Goal: Task Accomplishment & Management: Use online tool/utility

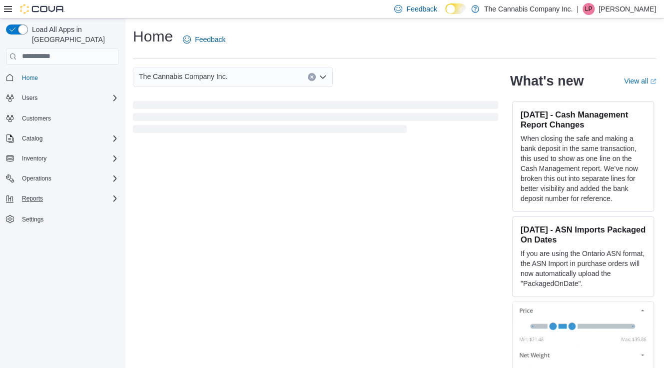
click at [113, 194] on icon "Complex example" at bounding box center [115, 198] width 8 height 8
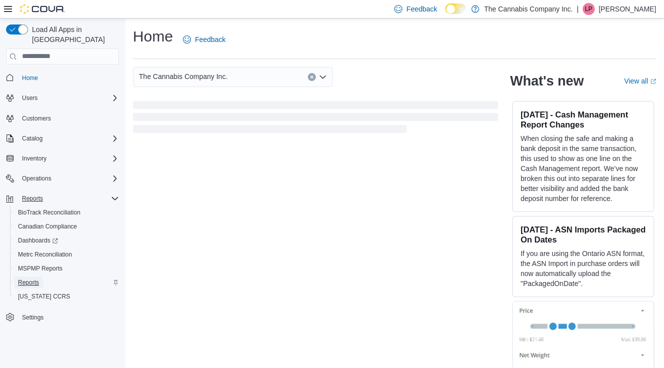
click at [28, 278] on span "Reports" at bounding box center [28, 282] width 21 height 8
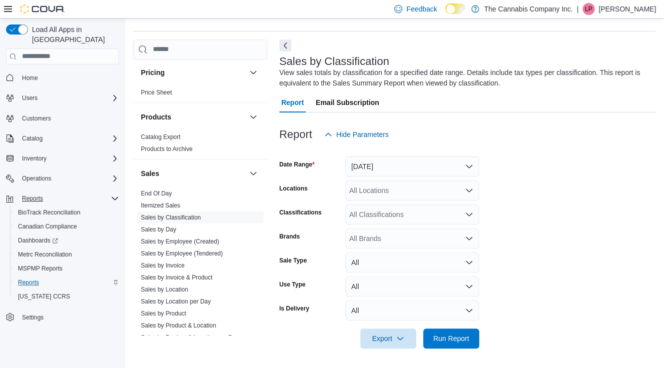
scroll to position [792, 0]
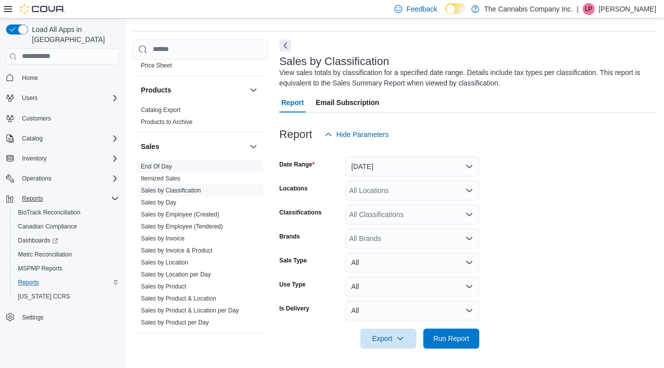
click at [161, 163] on link "End Of Day" at bounding box center [156, 166] width 31 height 7
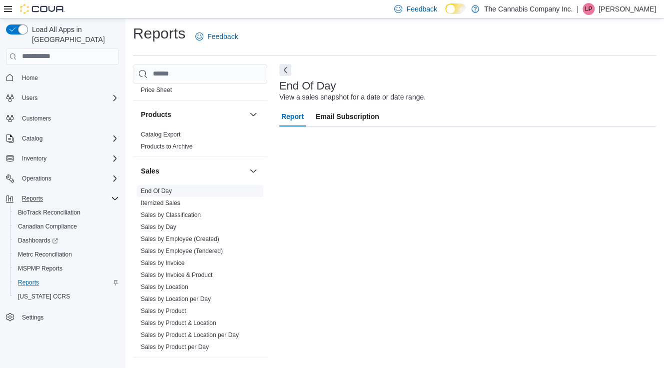
scroll to position [2, 0]
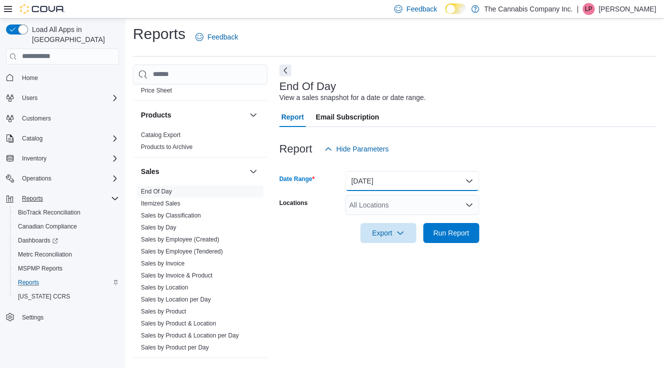
click at [413, 184] on button "Today" at bounding box center [412, 181] width 134 height 20
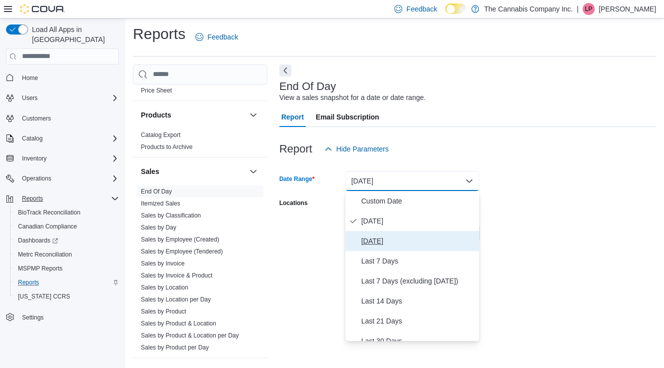
click at [390, 237] on span "Yesterday" at bounding box center [418, 241] width 114 height 12
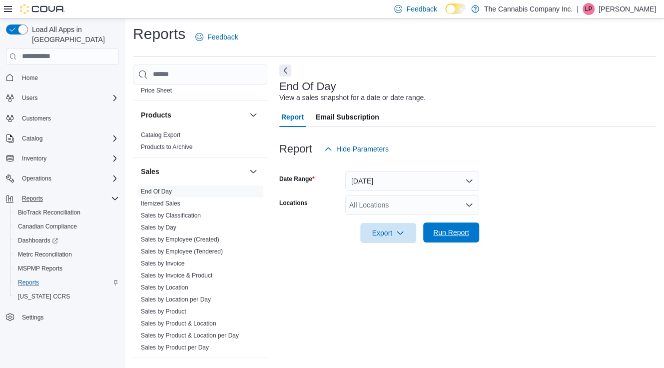
click at [439, 233] on span "Run Report" at bounding box center [451, 232] width 36 height 10
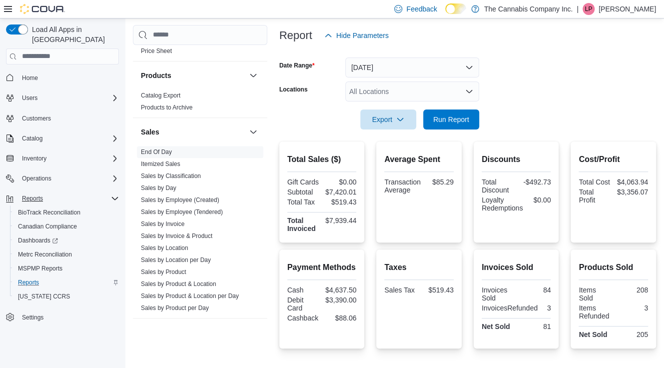
scroll to position [136, 0]
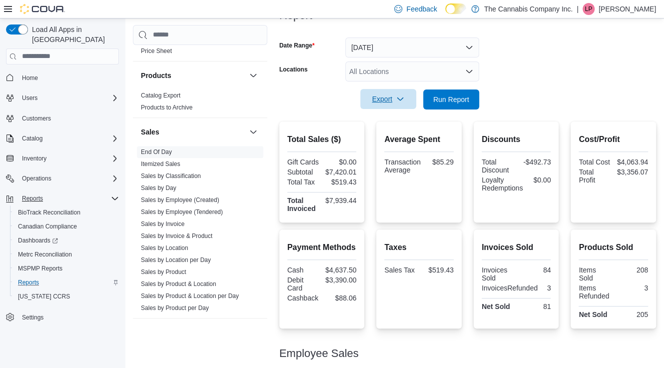
click at [388, 99] on span "Export" at bounding box center [388, 99] width 44 height 20
click at [386, 138] on span "Export to Pdf" at bounding box center [389, 139] width 45 height 8
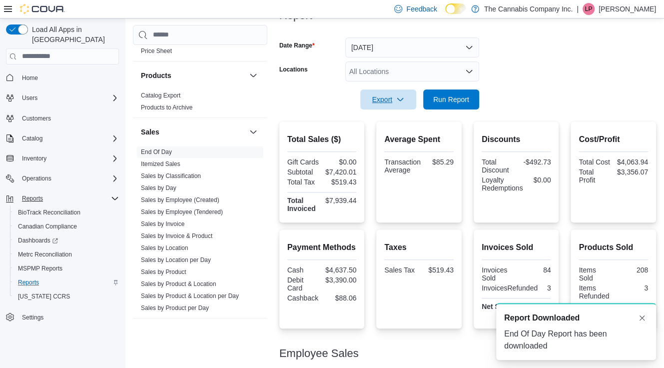
scroll to position [0, 0]
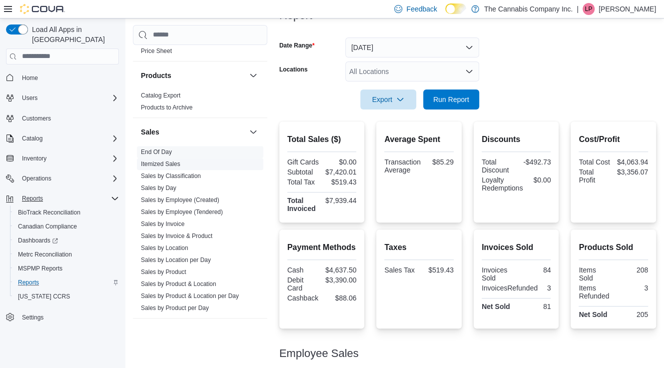
click at [161, 160] on link "Itemized Sales" at bounding box center [160, 163] width 39 height 7
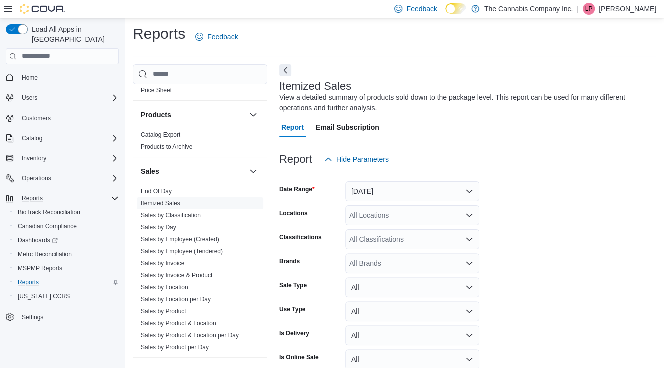
scroll to position [33, 0]
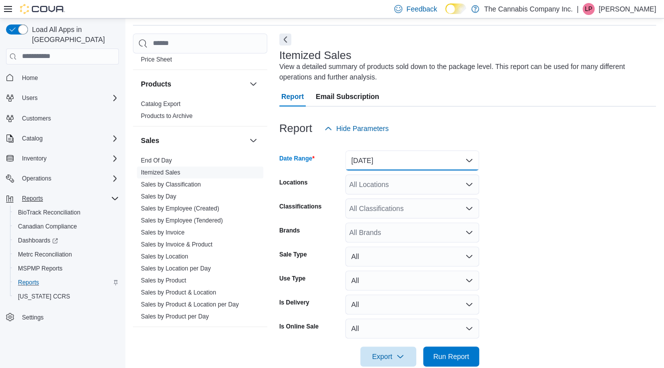
click at [396, 159] on button "Yesterday" at bounding box center [412, 160] width 134 height 20
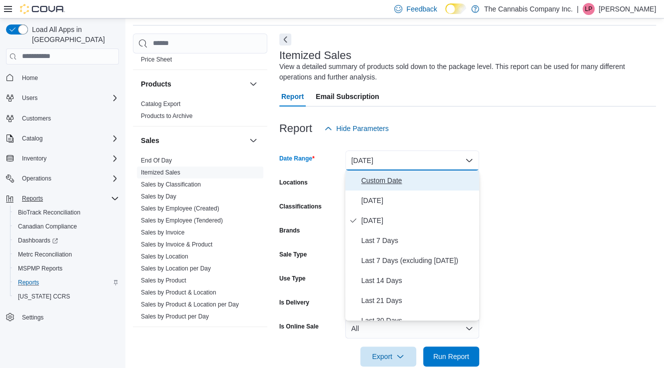
click at [376, 183] on span "Custom Date" at bounding box center [418, 180] width 114 height 12
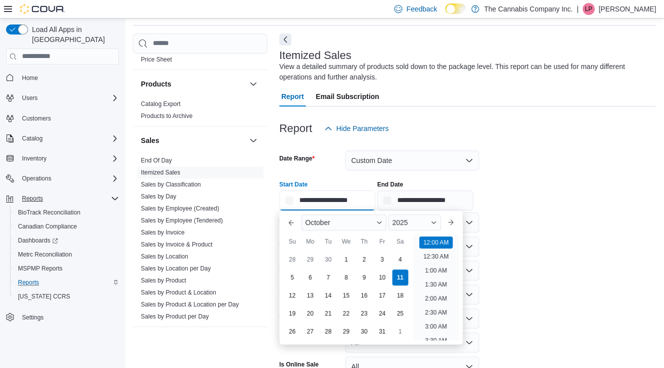
click at [313, 199] on input "**********" at bounding box center [327, 200] width 96 height 20
click at [292, 220] on button "Previous Month" at bounding box center [291, 222] width 16 height 16
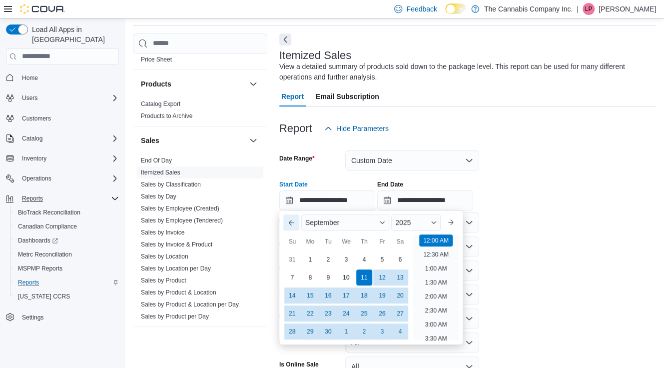
click at [292, 220] on button "Previous Month" at bounding box center [291, 222] width 16 height 16
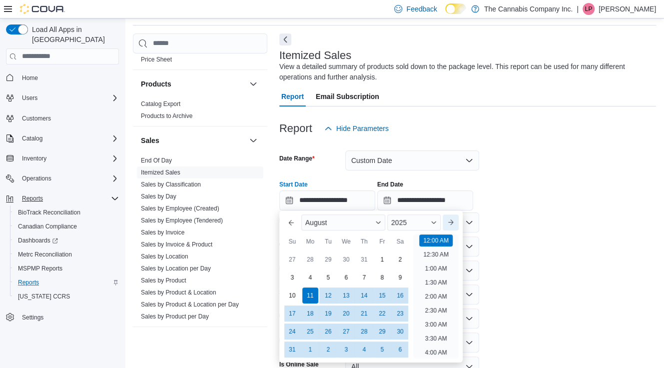
click at [457, 221] on button "Next month" at bounding box center [451, 222] width 16 height 16
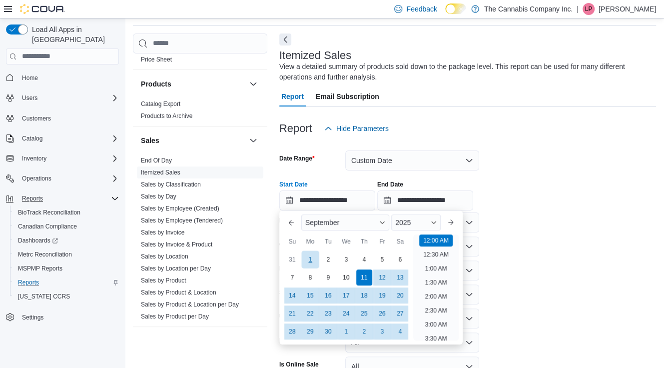
click at [311, 258] on div "1" at bounding box center [309, 258] width 17 height 17
type input "**********"
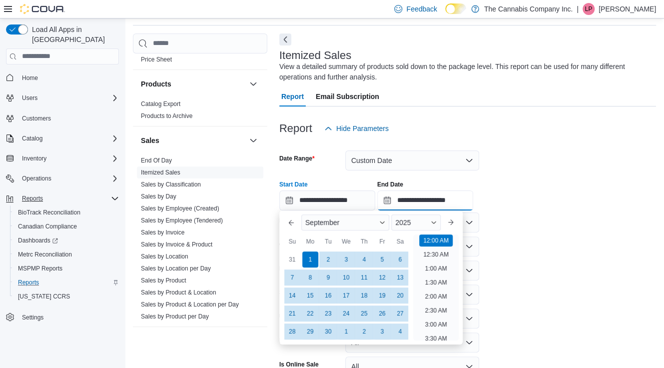
click at [422, 200] on input "**********" at bounding box center [425, 200] width 96 height 20
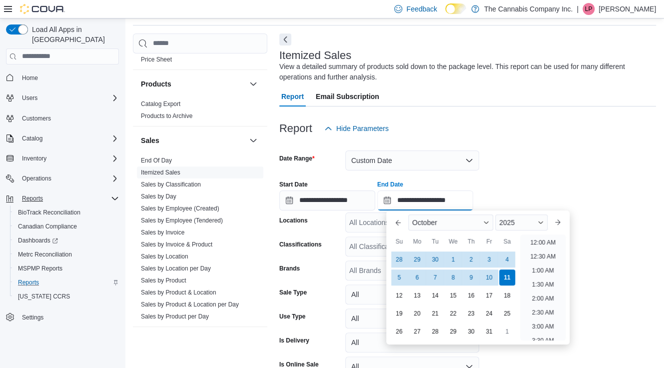
scroll to position [567, 0]
click at [398, 225] on button "Previous Month" at bounding box center [398, 222] width 16 height 16
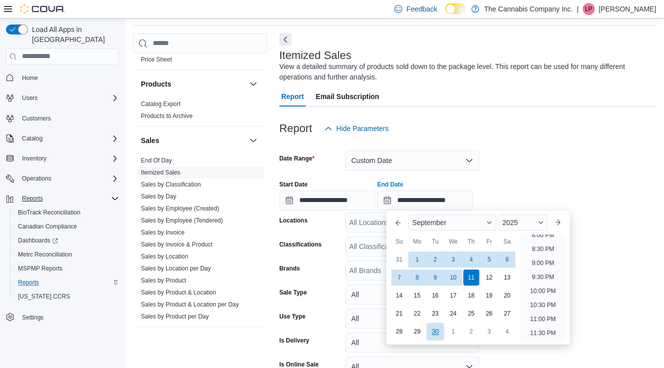
click at [434, 332] on div "30" at bounding box center [434, 330] width 17 height 17
type input "**********"
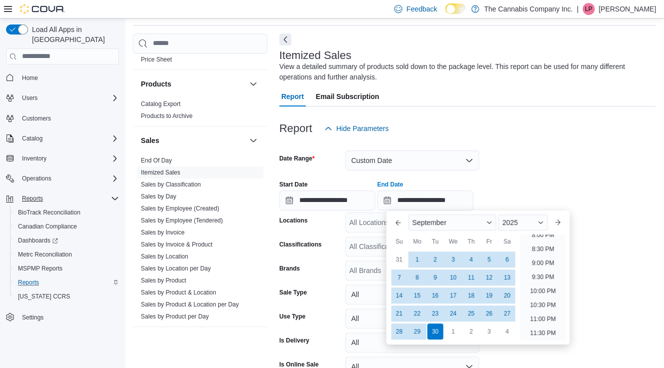
click at [587, 205] on div "**********" at bounding box center [467, 191] width 377 height 38
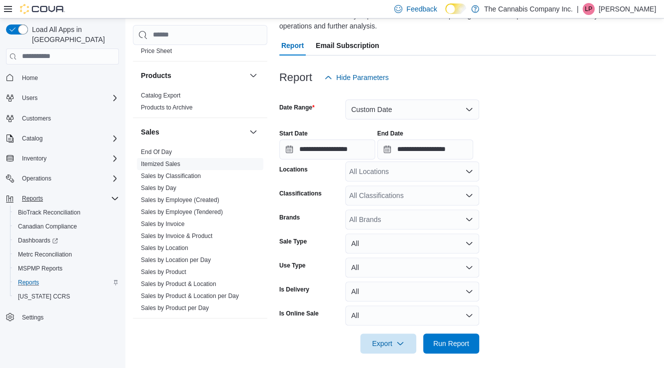
scroll to position [89, 0]
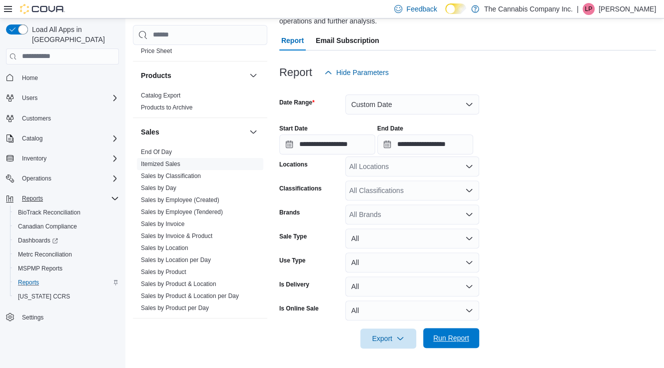
drag, startPoint x: 457, startPoint y: 340, endPoint x: 440, endPoint y: 339, distance: 17.0
click at [440, 339] on span "Run Report" at bounding box center [451, 338] width 36 height 10
drag, startPoint x: 385, startPoint y: 332, endPoint x: 376, endPoint y: 339, distance: 11.4
click at [376, 339] on span "Export" at bounding box center [388, 338] width 44 height 20
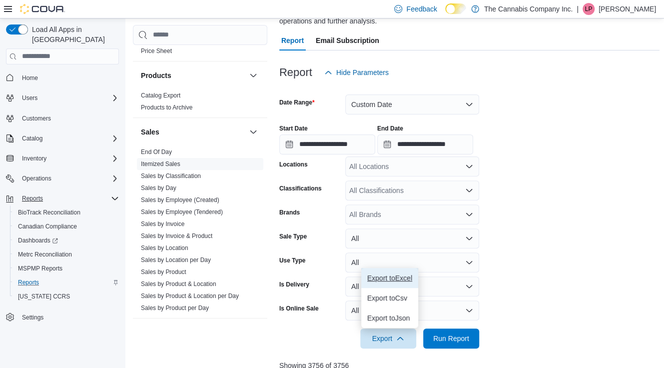
click at [377, 282] on button "Export to Excel" at bounding box center [389, 278] width 57 height 20
click at [387, 278] on span "Export to Excel" at bounding box center [389, 278] width 45 height 8
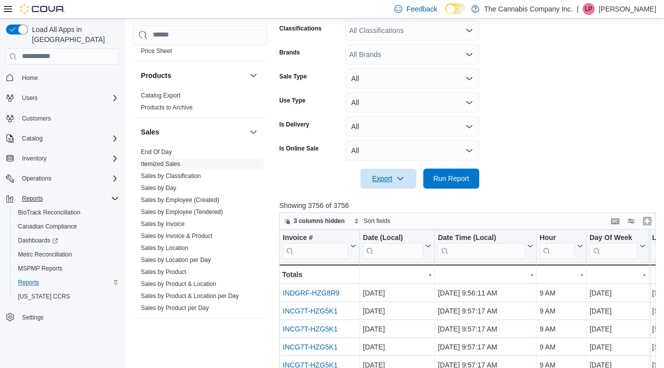
scroll to position [343, 0]
